Goal: Task Accomplishment & Management: Manage account settings

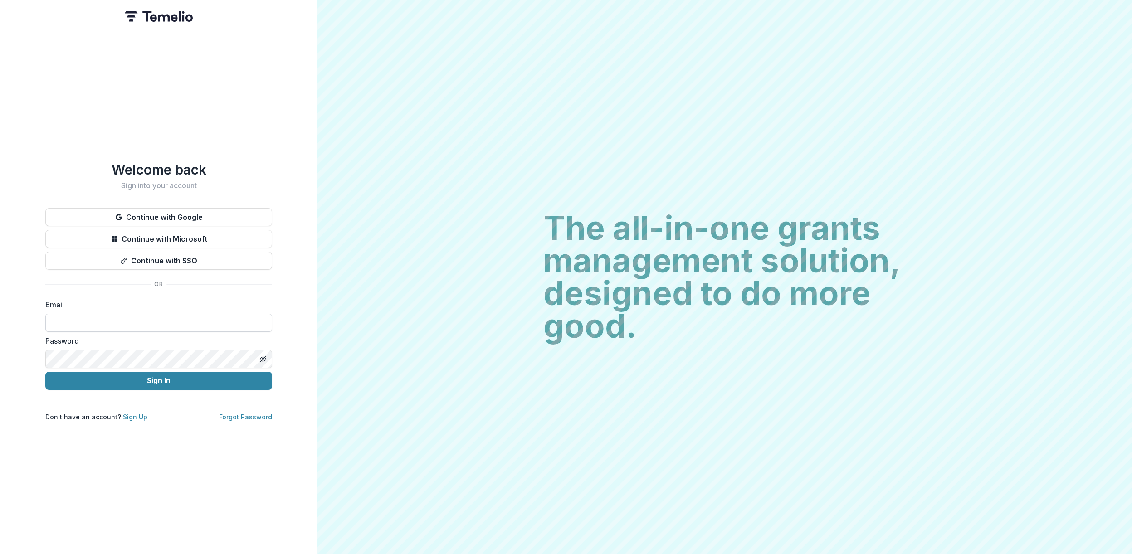
click at [83, 314] on input at bounding box center [158, 323] width 227 height 18
click at [159, 315] on input at bounding box center [158, 323] width 227 height 18
type input "**********"
click at [171, 387] on div "**********" at bounding box center [158, 291] width 227 height 260
click at [166, 379] on button "Sign In" at bounding box center [158, 381] width 227 height 18
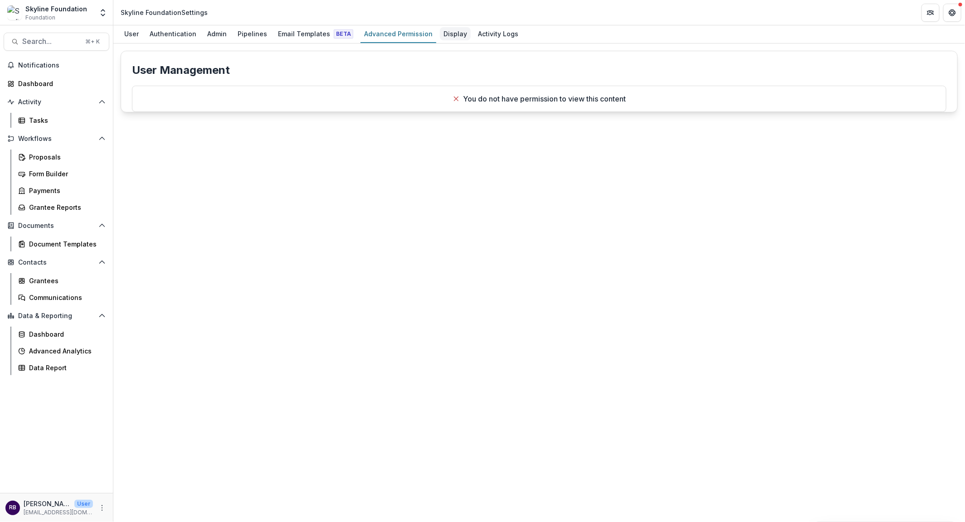
click at [444, 36] on div "Display" at bounding box center [455, 33] width 31 height 13
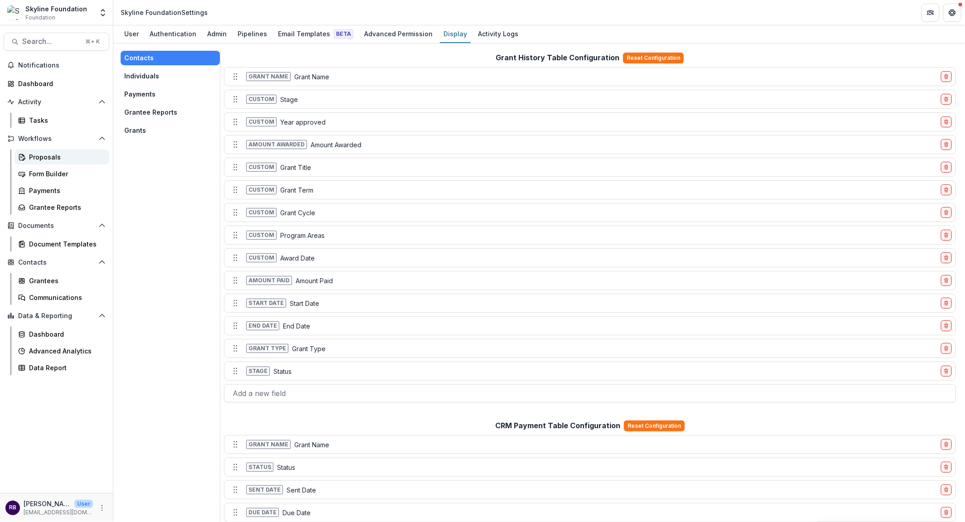
click at [46, 160] on div "Proposals" at bounding box center [65, 157] width 73 height 10
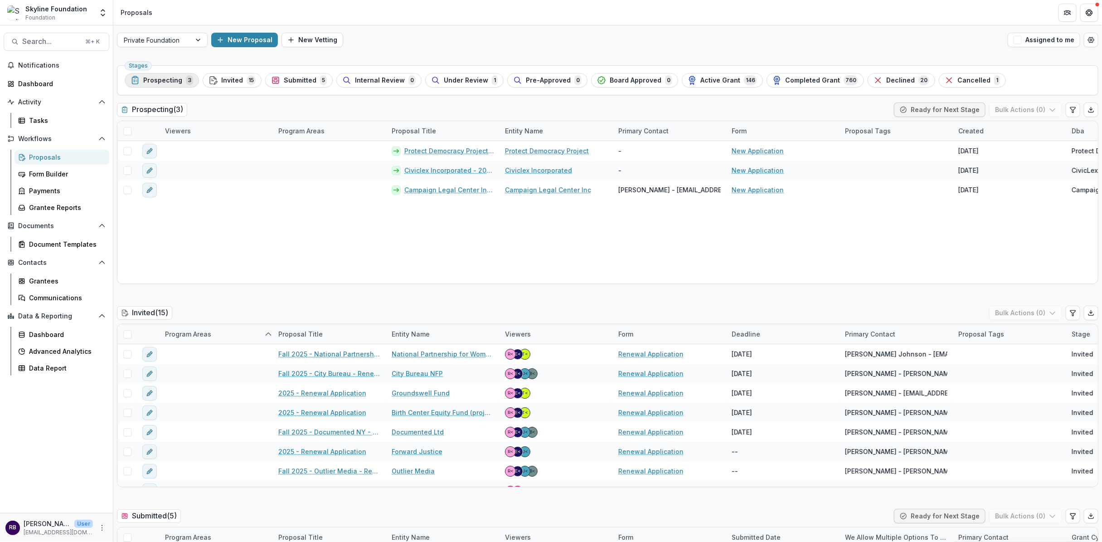
click at [169, 78] on span "Prospecting" at bounding box center [162, 81] width 39 height 8
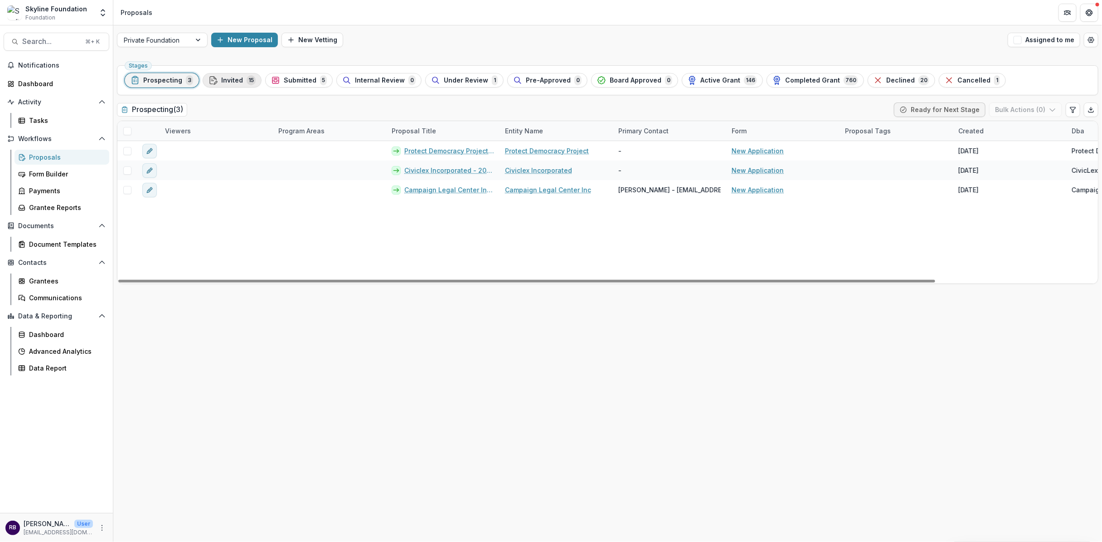
click at [225, 78] on span "Invited" at bounding box center [232, 81] width 22 height 8
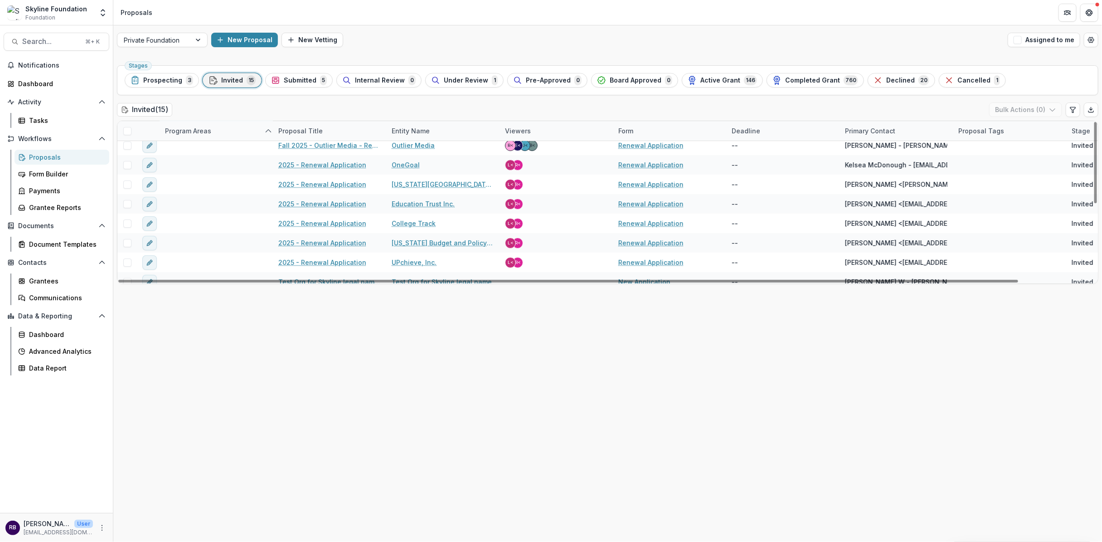
scroll to position [150, 0]
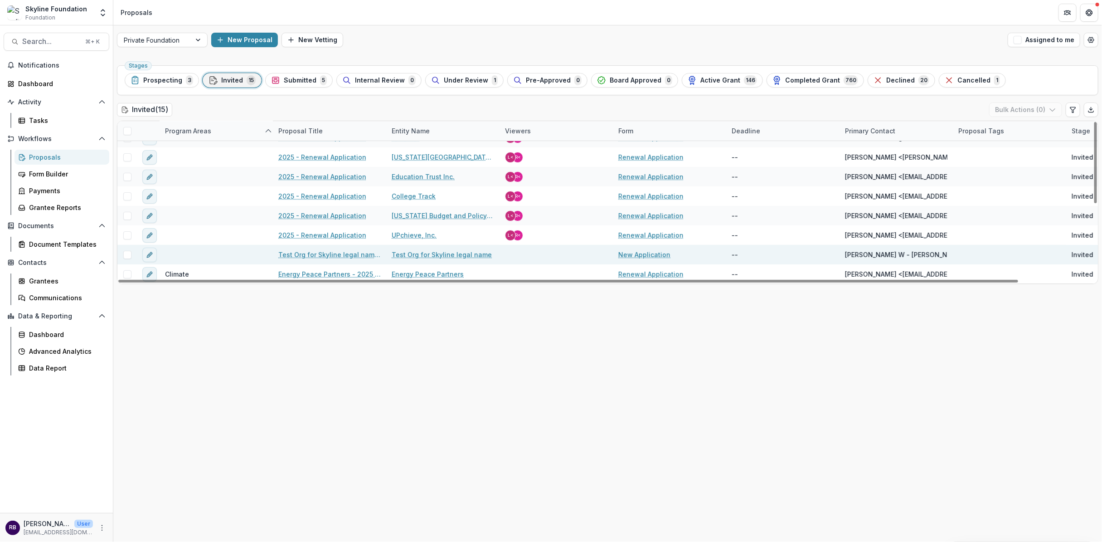
click at [341, 253] on link "Test Org for Skyline legal name - 2025 - New Application" at bounding box center [329, 255] width 102 height 10
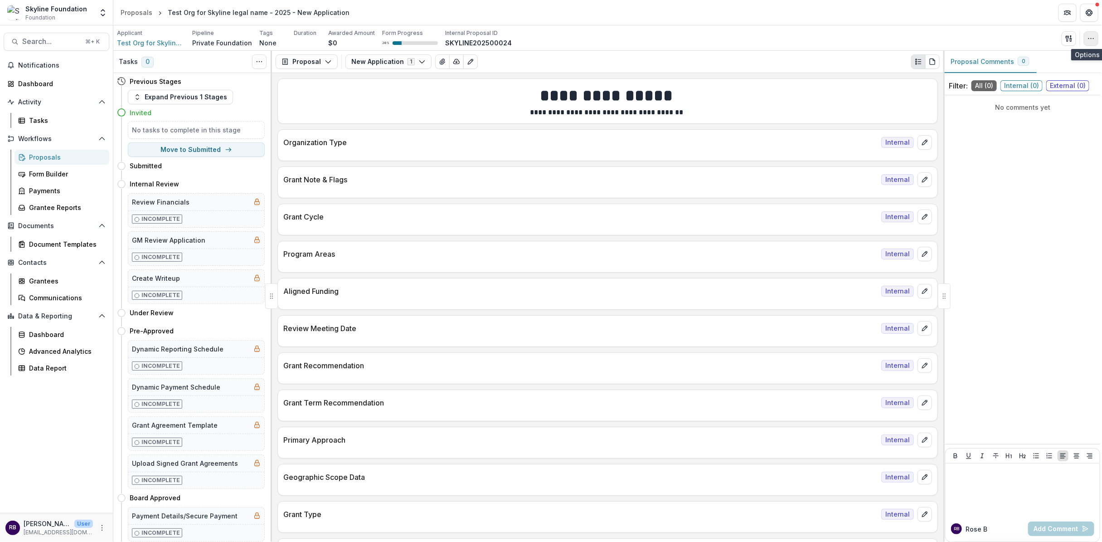
click at [970, 39] on icon "button" at bounding box center [1091, 38] width 7 height 7
click at [970, 155] on button "Delete Proposal" at bounding box center [1047, 152] width 97 height 15
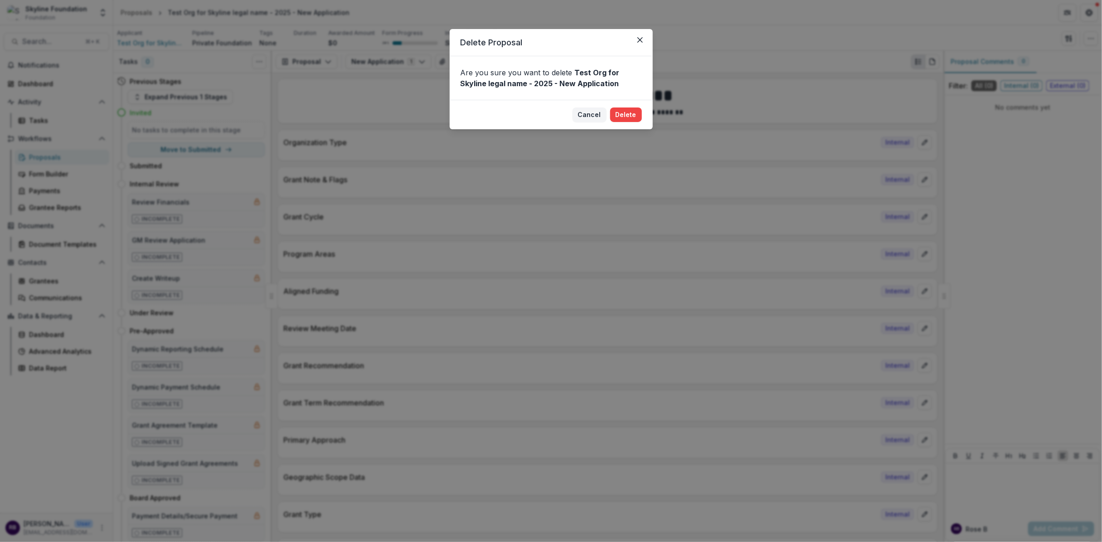
click at [641, 106] on footer "Cancel Delete" at bounding box center [551, 114] width 203 height 29
click at [641, 117] on button "Delete" at bounding box center [626, 114] width 32 height 15
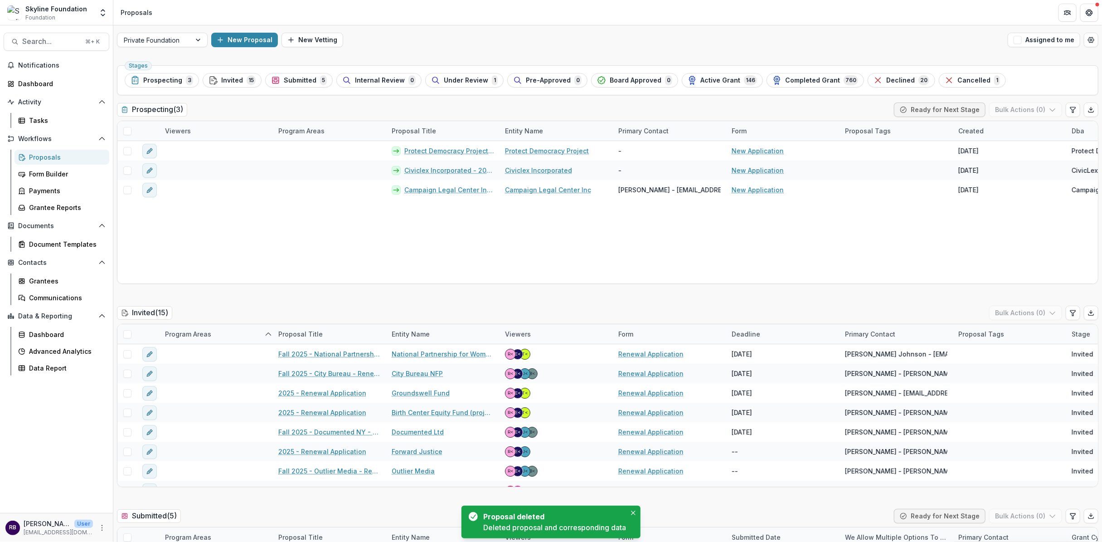
click at [66, 159] on div "Proposals" at bounding box center [65, 157] width 73 height 10
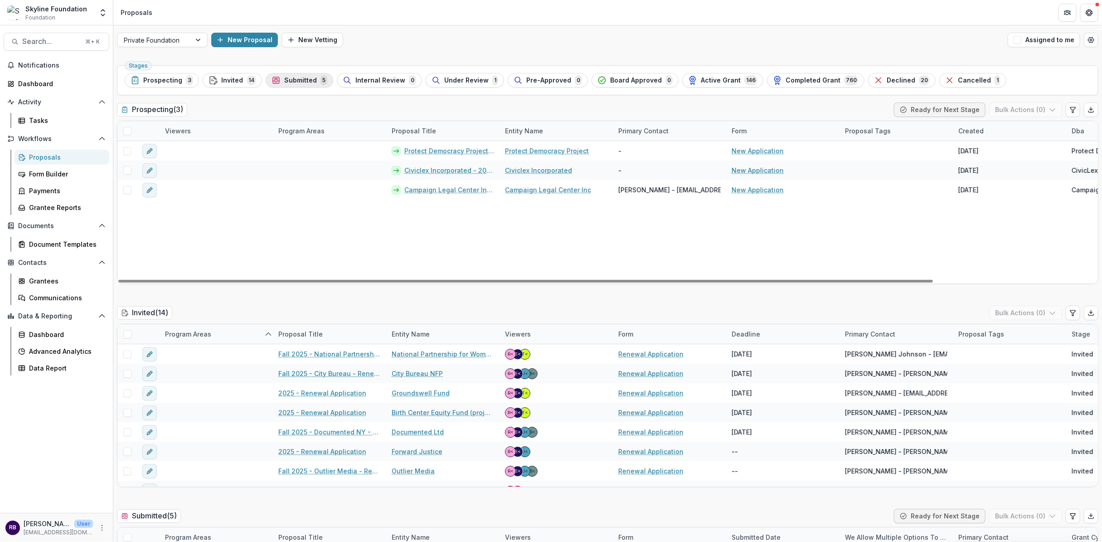
click at [275, 81] on icon "button" at bounding box center [276, 82] width 6 height 3
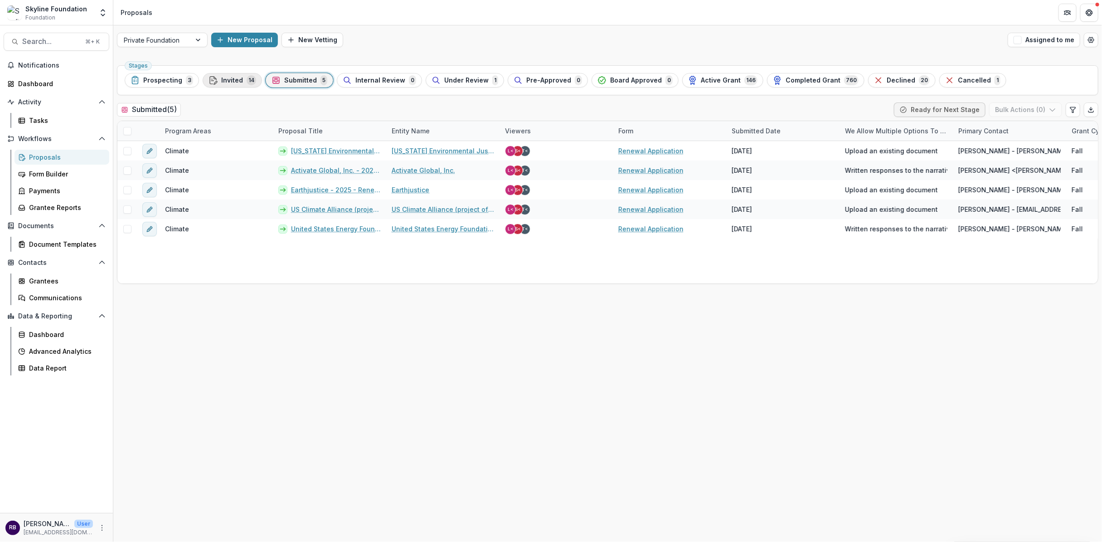
click at [232, 78] on span "Invited" at bounding box center [232, 81] width 22 height 8
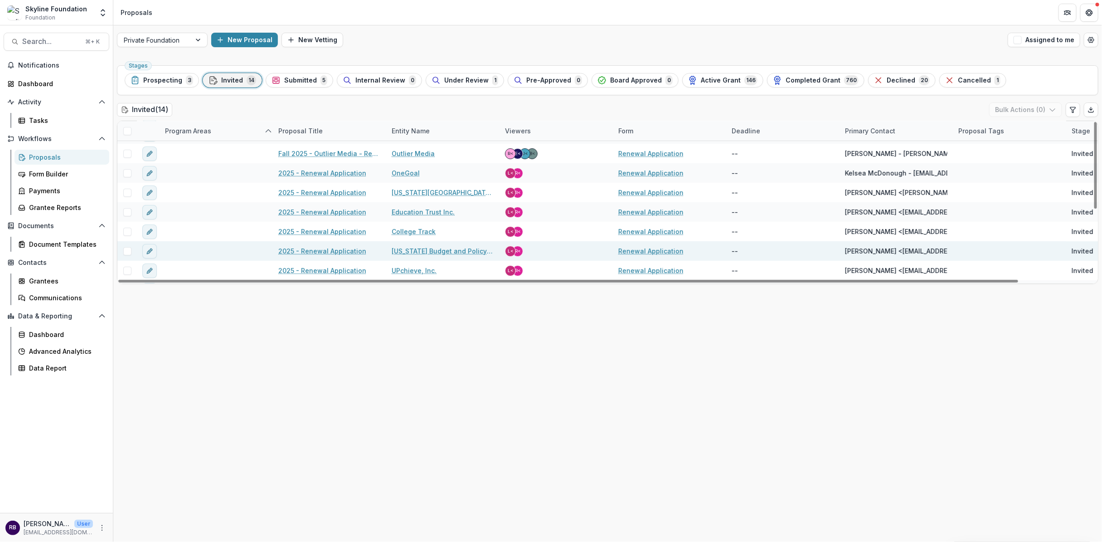
scroll to position [130, 0]
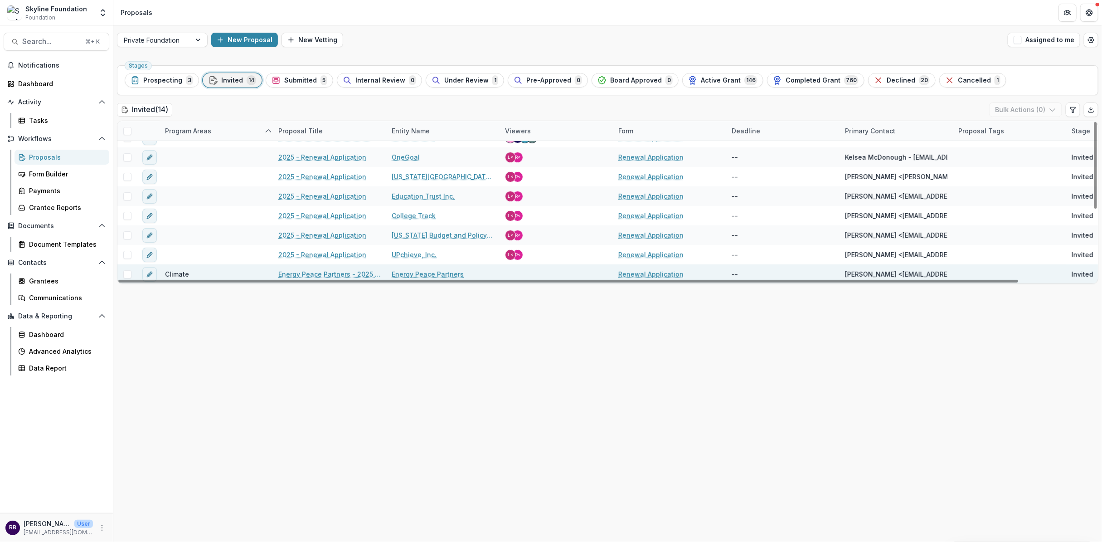
click at [355, 273] on link "Energy Peace Partners - 2025 - Renewal Application" at bounding box center [329, 274] width 102 height 10
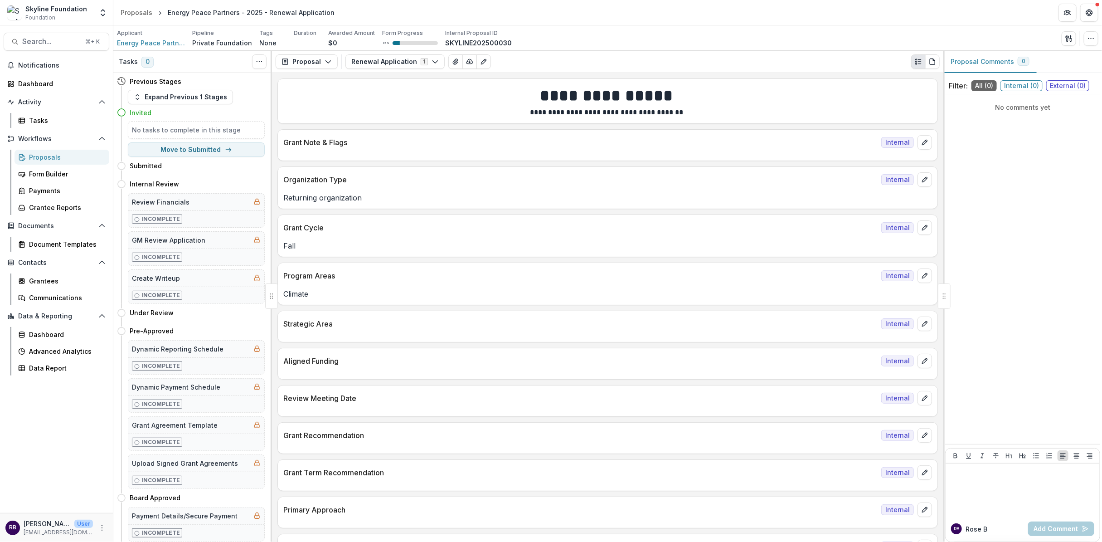
click at [146, 43] on span "Energy Peace Partners" at bounding box center [151, 43] width 68 height 10
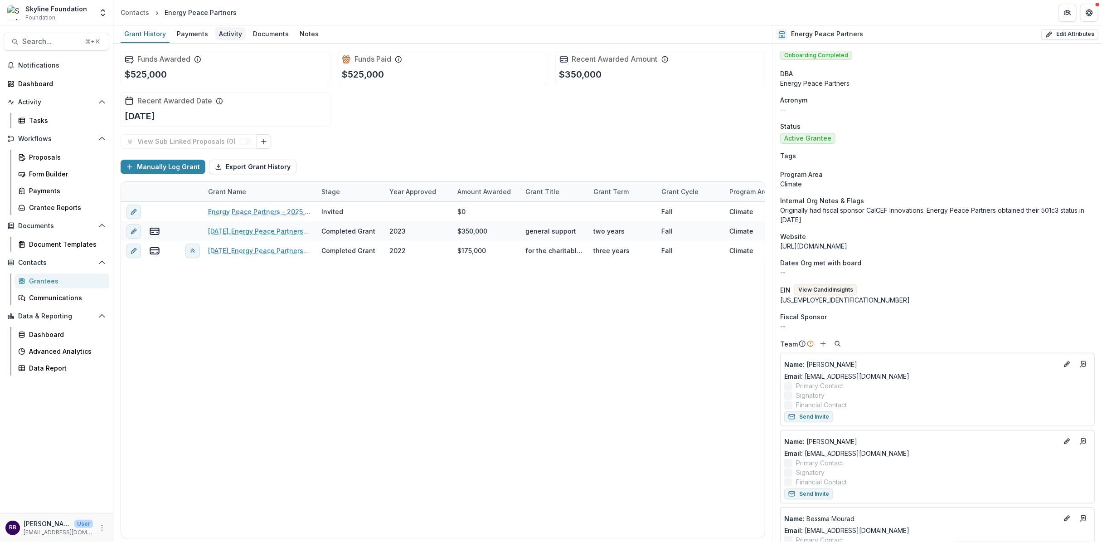
click at [227, 34] on div "Activity" at bounding box center [230, 33] width 30 height 13
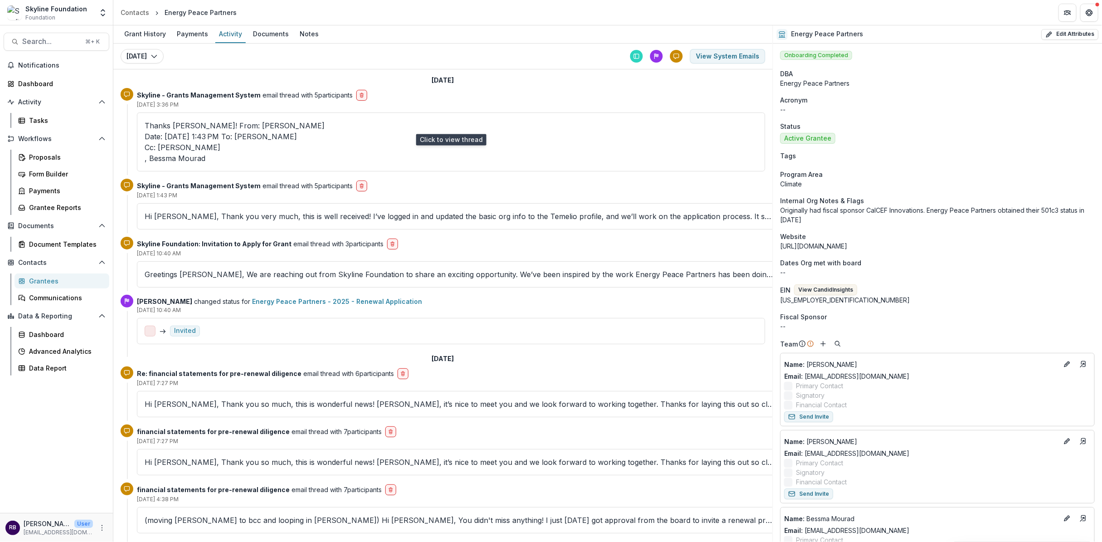
click at [306, 131] on dmozersky\@energypeacepartners\ "Date: [DATE] 1:43 PM To: [PERSON_NAME]: [PERSON_NAME] , Bessma [PERSON_NAME]" at bounding box center [451, 147] width 613 height 33
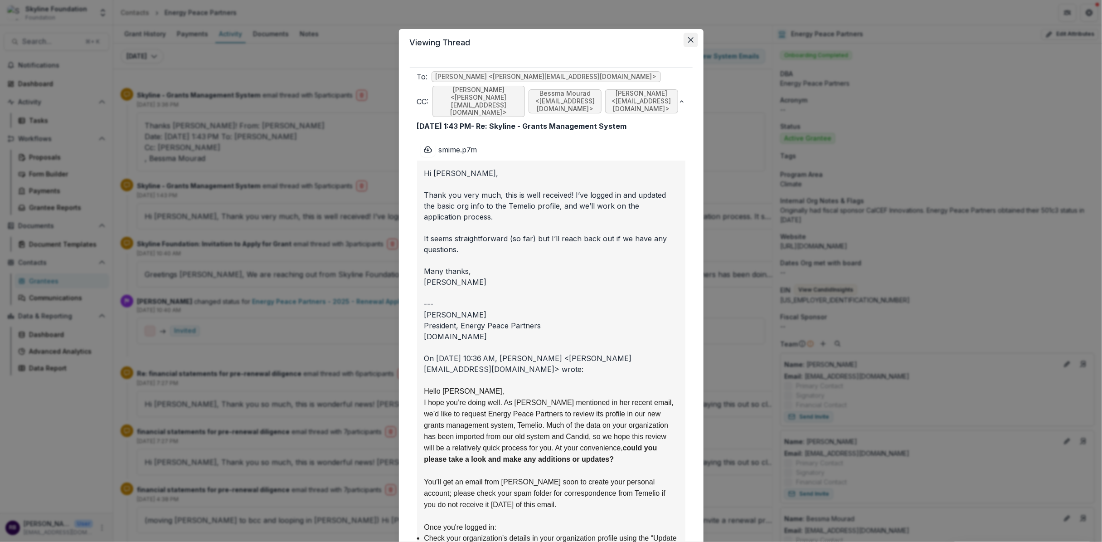
click at [689, 40] on icon "Close" at bounding box center [690, 39] width 5 height 5
